Goal: Transaction & Acquisition: Purchase product/service

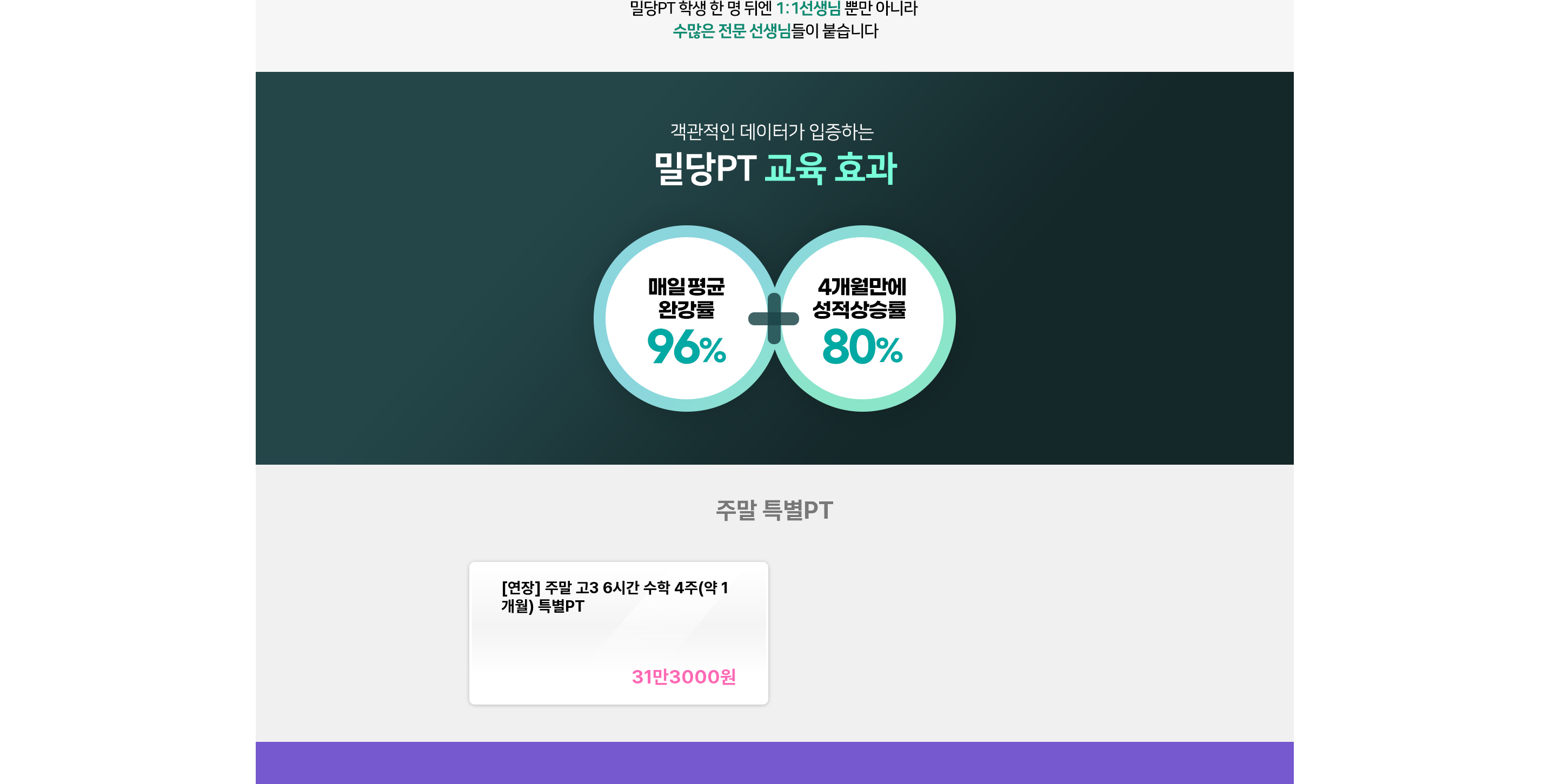
scroll to position [1189, 0]
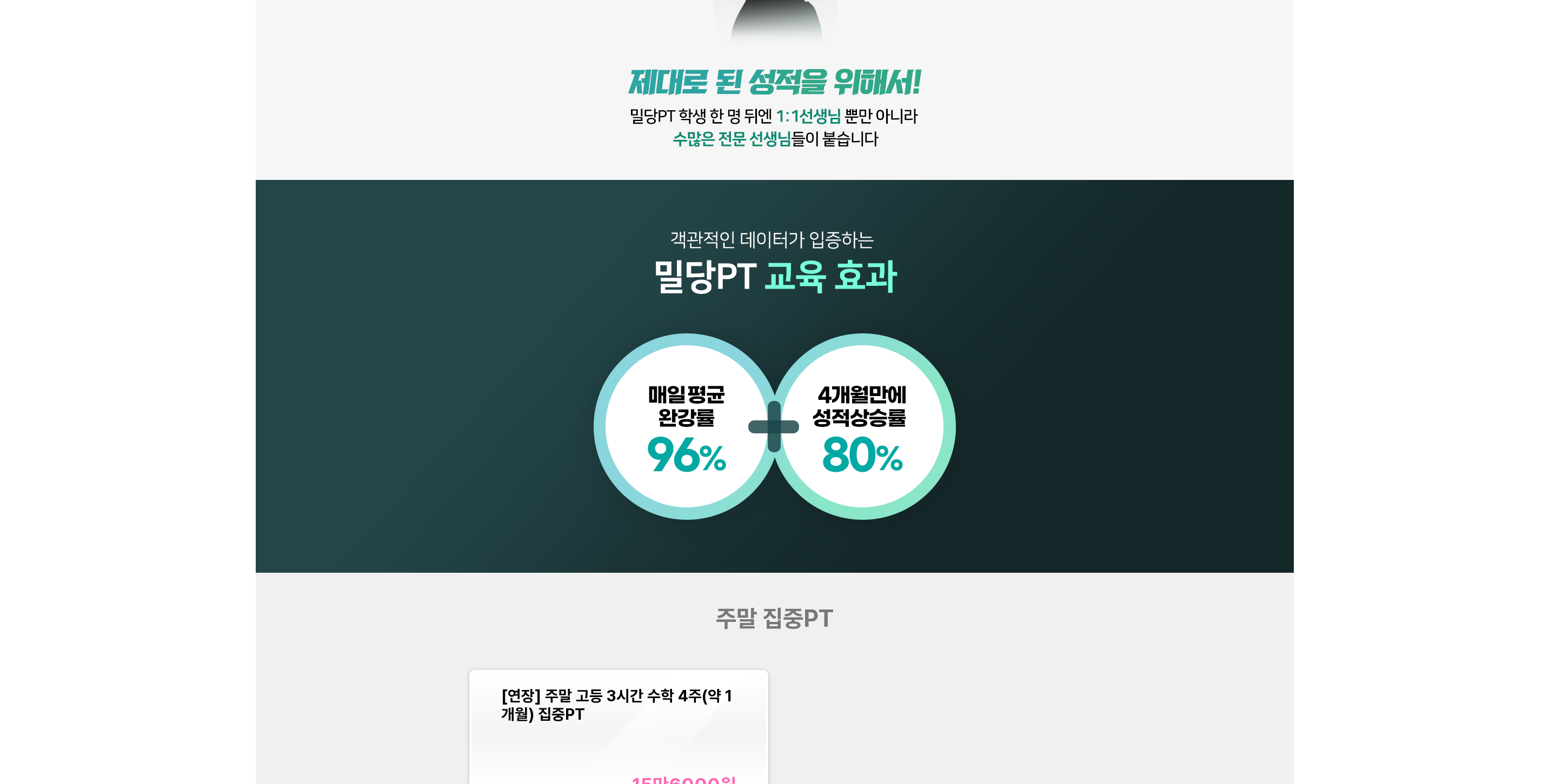
scroll to position [1081, 0]
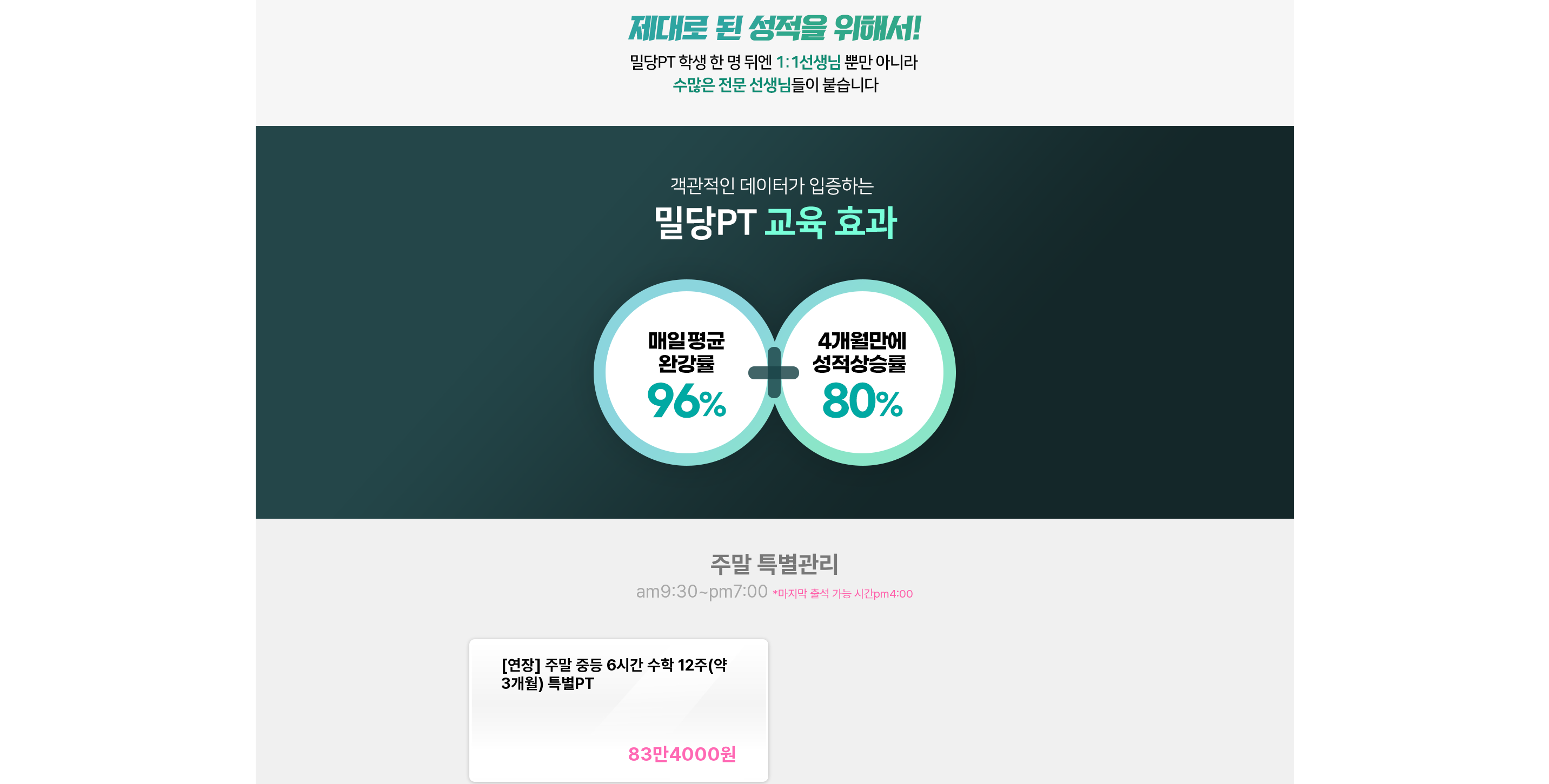
scroll to position [1135, 0]
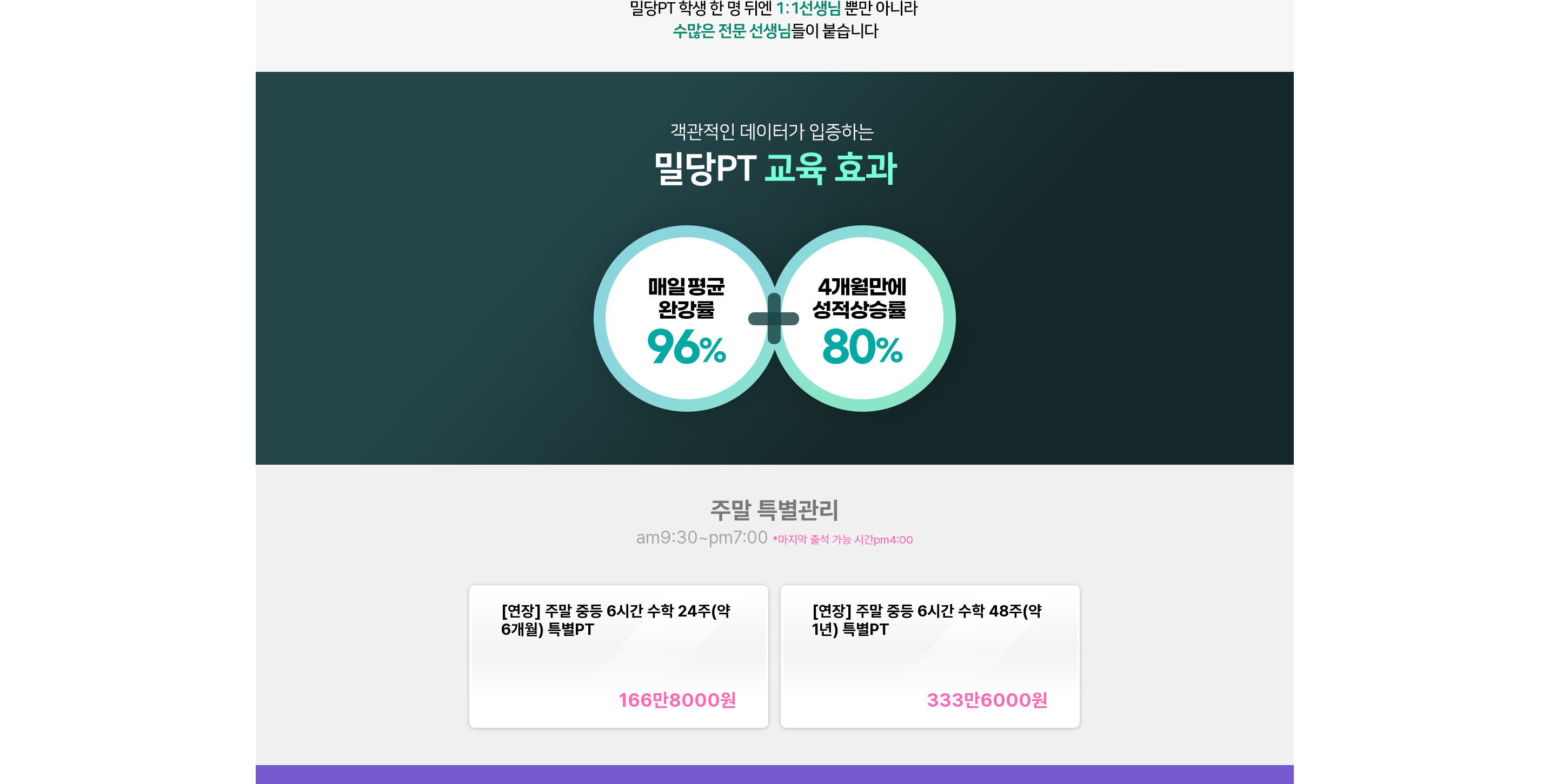
scroll to position [1135, 0]
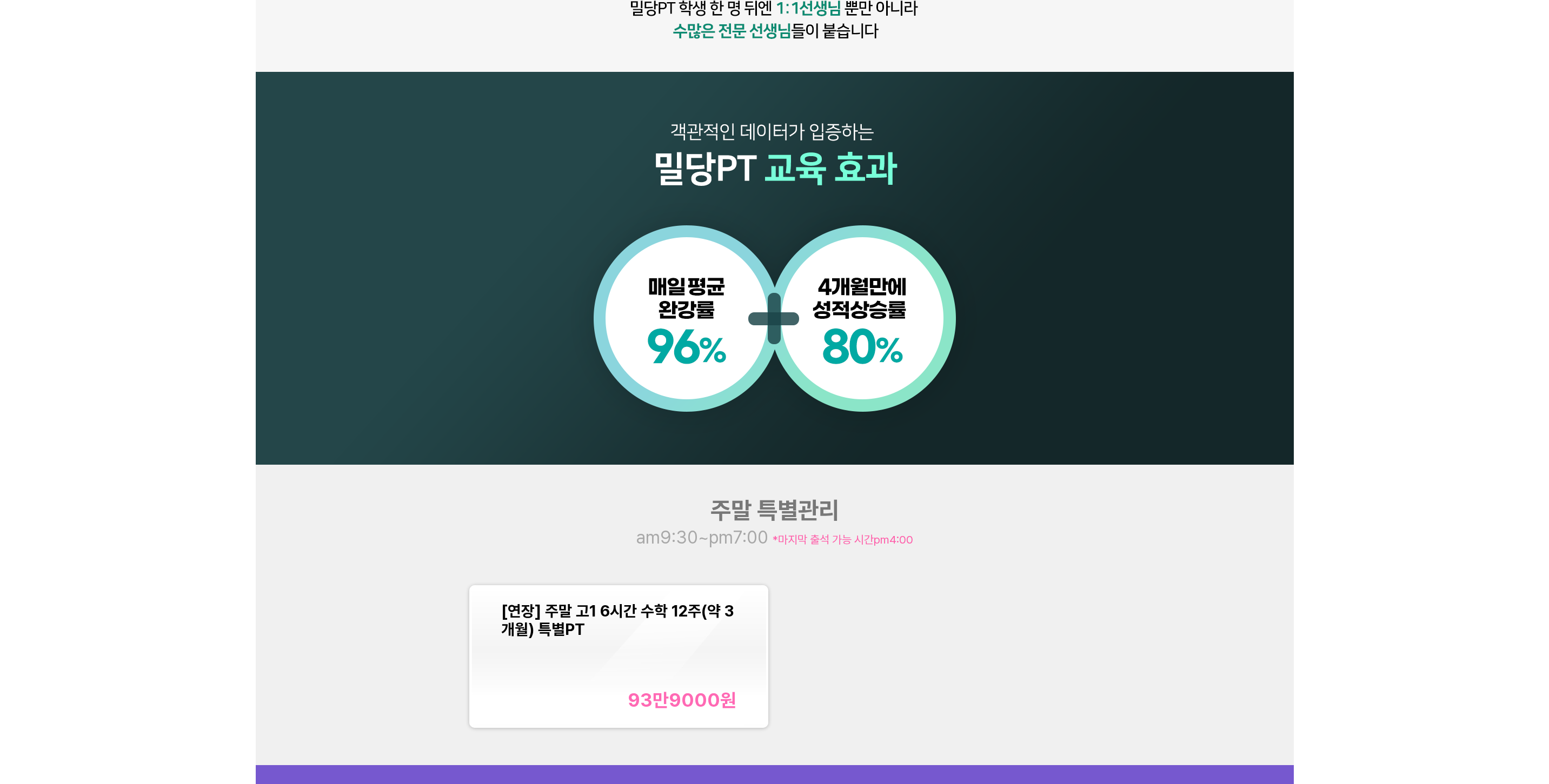
scroll to position [1135, 0]
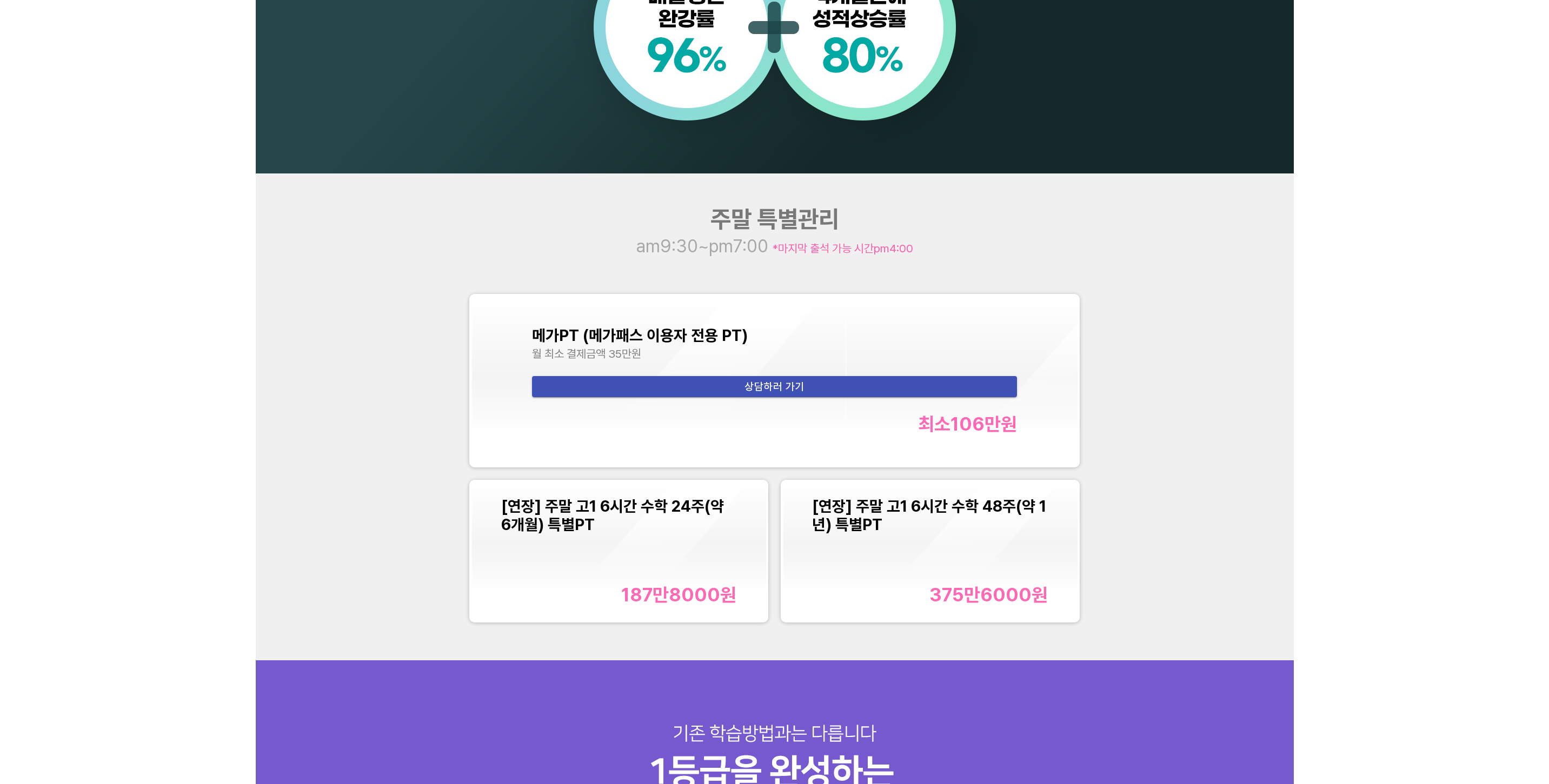
scroll to position [1243, 0]
